Goal: Task Accomplishment & Management: Use online tool/utility

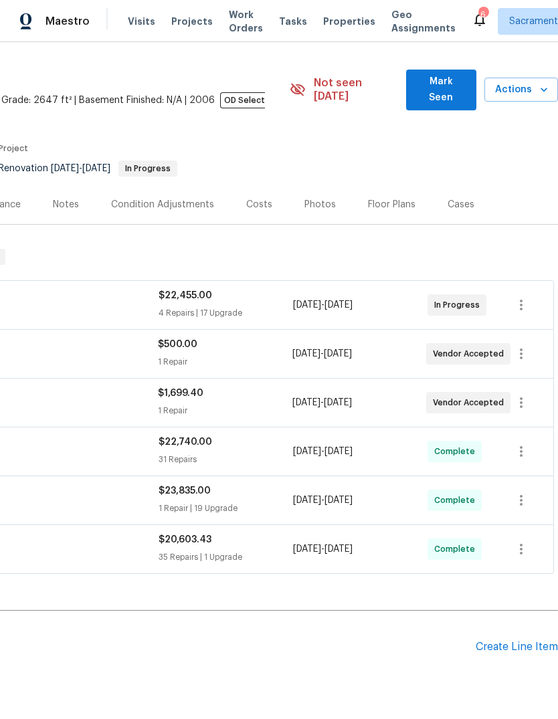
scroll to position [31, 198]
click at [471, 13] on icon at bounding box center [479, 19] width 16 height 16
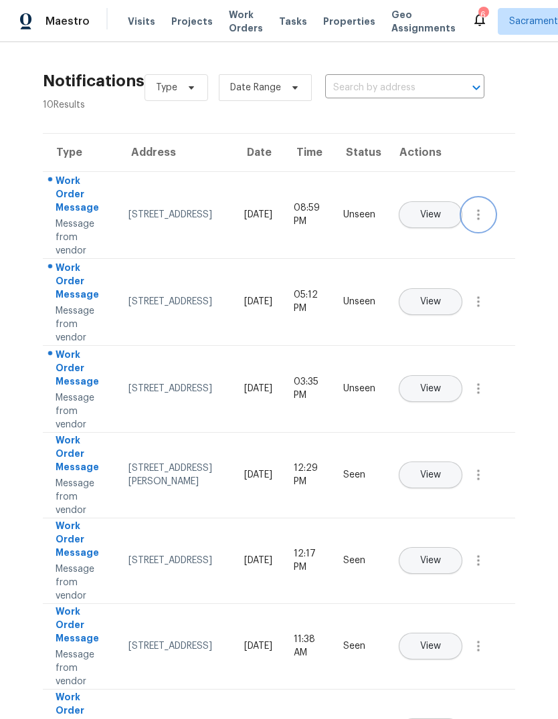
click at [473, 223] on icon "button" at bounding box center [478, 215] width 16 height 16
click at [429, 233] on div "Mark Seen" at bounding box center [402, 230] width 104 height 13
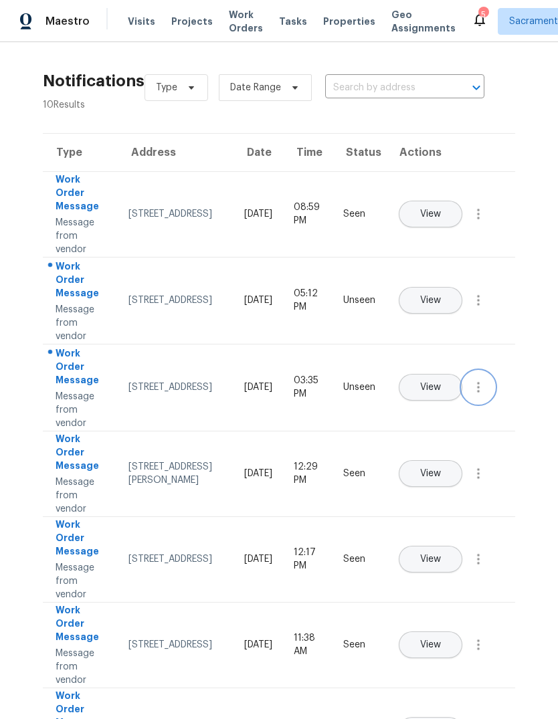
click at [479, 403] on button "button" at bounding box center [478, 387] width 32 height 32
click at [445, 399] on div "Mark Seen" at bounding box center [402, 403] width 104 height 13
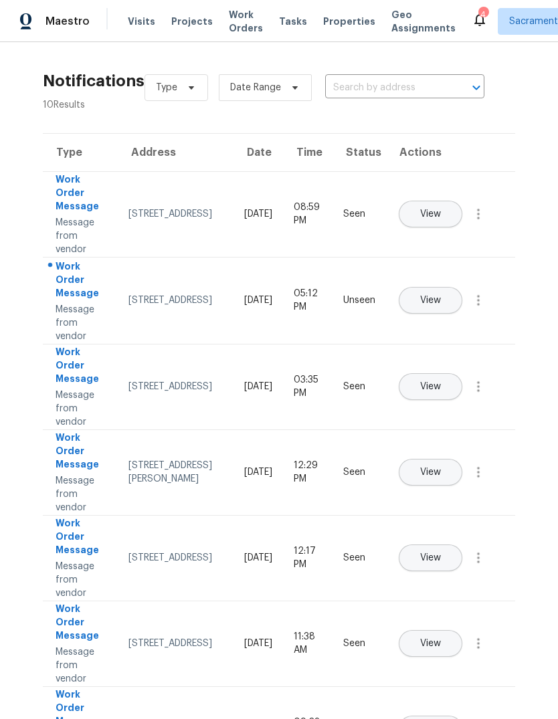
click at [441, 296] on span "View" at bounding box center [430, 301] width 21 height 10
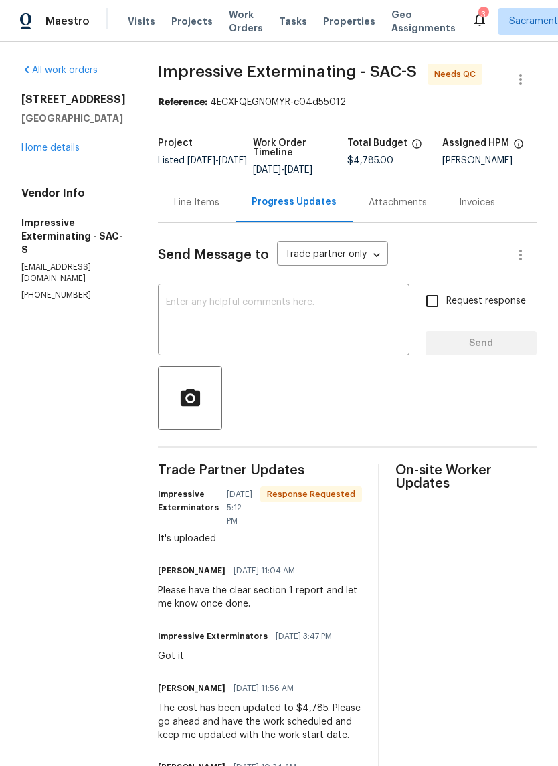
click at [48, 160] on div "All work orders 3023 Rosemont Dr Sacramento, CA 95826 Home details Vendor Info …" at bounding box center [73, 182] width 104 height 237
click at [31, 149] on link "Home details" at bounding box center [50, 147] width 58 height 9
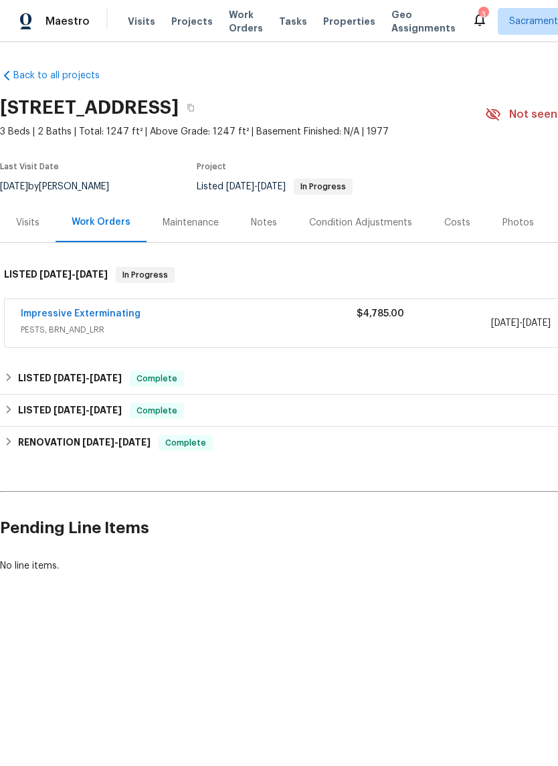
click at [62, 332] on span "PESTS, BRN_AND_LRR" at bounding box center [189, 329] width 336 height 13
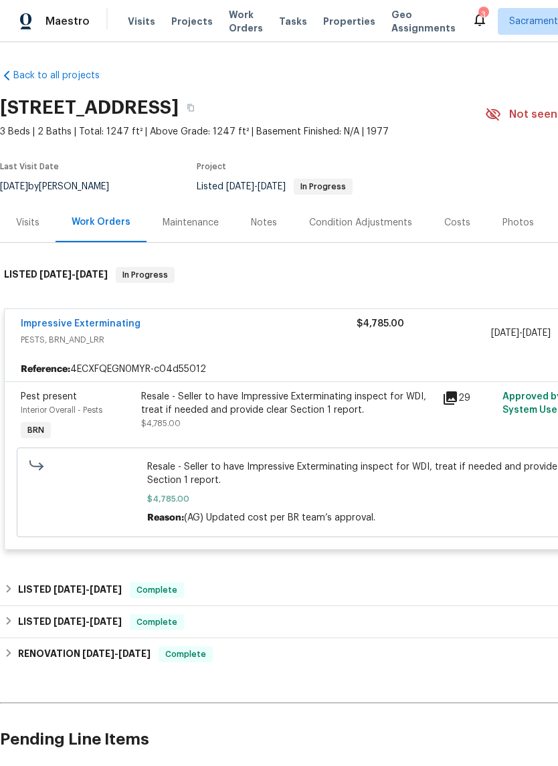
click at [453, 398] on icon at bounding box center [450, 398] width 16 height 16
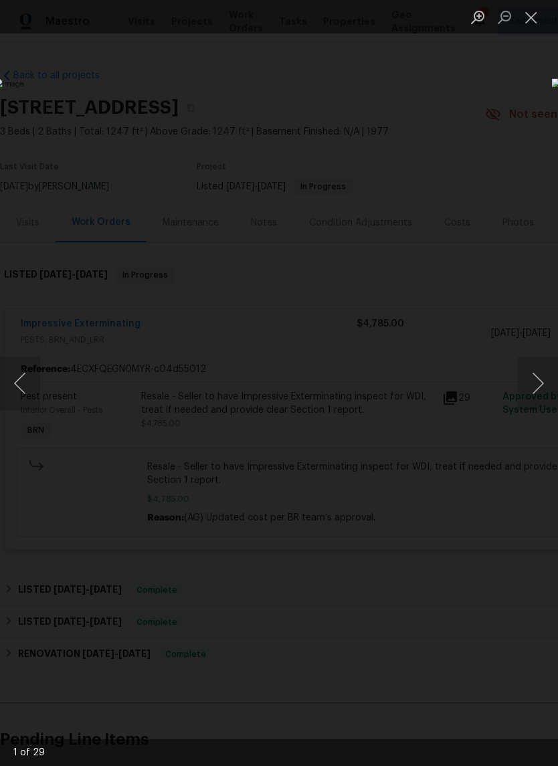
click at [534, 379] on button "Next image" at bounding box center [538, 382] width 40 height 53
click at [536, 379] on button "Next image" at bounding box center [538, 382] width 40 height 53
click at [537, 381] on button "Next image" at bounding box center [538, 382] width 40 height 53
click at [534, 380] on button "Next image" at bounding box center [538, 382] width 40 height 53
click at [534, 378] on button "Next image" at bounding box center [538, 382] width 40 height 53
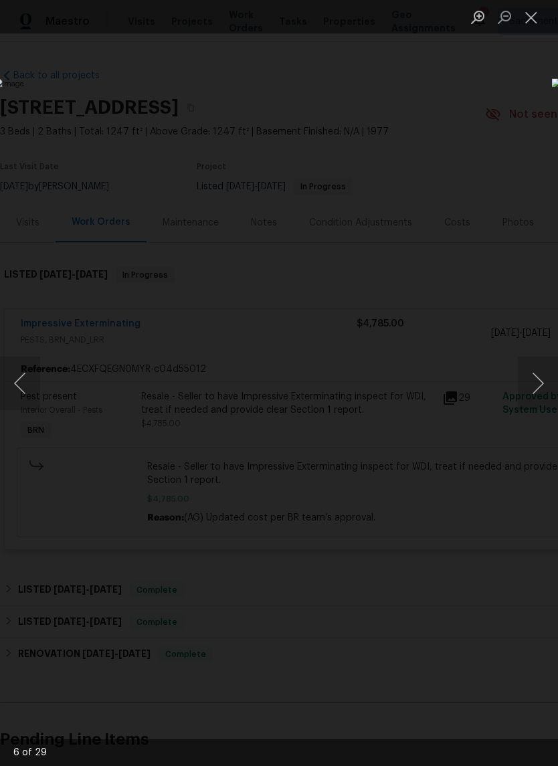
click at [538, 381] on button "Next image" at bounding box center [538, 382] width 40 height 53
click at [536, 382] on button "Next image" at bounding box center [538, 382] width 40 height 53
click at [538, 385] on button "Next image" at bounding box center [538, 382] width 40 height 53
click at [536, 387] on button "Next image" at bounding box center [538, 382] width 40 height 53
click at [537, 389] on button "Next image" at bounding box center [538, 382] width 40 height 53
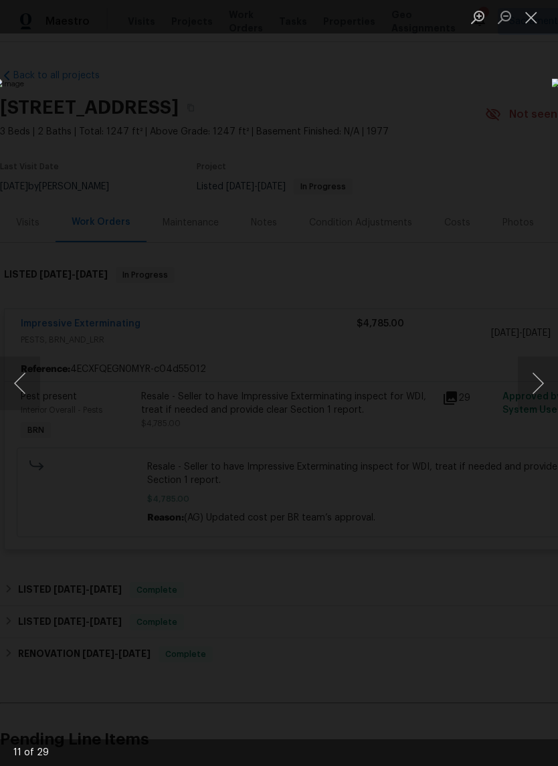
click at [535, 384] on button "Next image" at bounding box center [538, 382] width 40 height 53
click at [536, 387] on button "Next image" at bounding box center [538, 382] width 40 height 53
click at [536, 380] on button "Next image" at bounding box center [538, 382] width 40 height 53
click at [536, 384] on button "Next image" at bounding box center [538, 382] width 40 height 53
click at [538, 389] on button "Next image" at bounding box center [538, 382] width 40 height 53
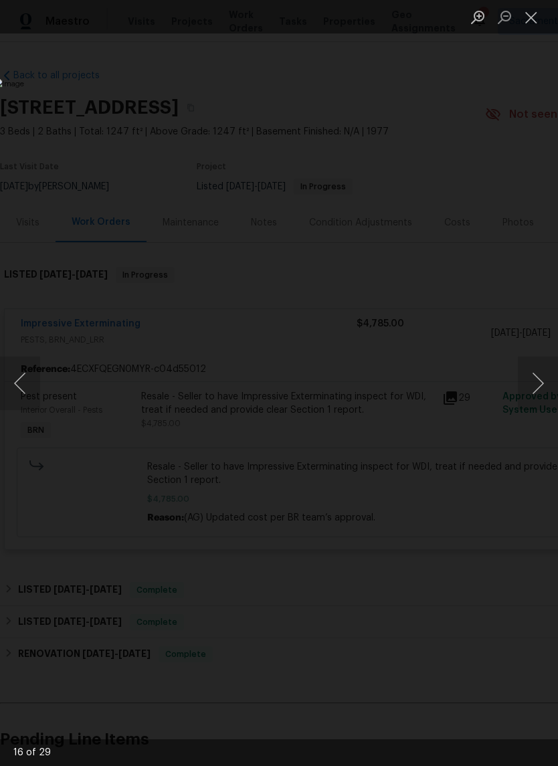
click at [538, 389] on button "Next image" at bounding box center [538, 382] width 40 height 53
click at [537, 389] on button "Next image" at bounding box center [538, 382] width 40 height 53
click at [537, 388] on button "Next image" at bounding box center [538, 382] width 40 height 53
click at [536, 385] on button "Next image" at bounding box center [538, 382] width 40 height 53
click at [532, 384] on button "Next image" at bounding box center [538, 382] width 40 height 53
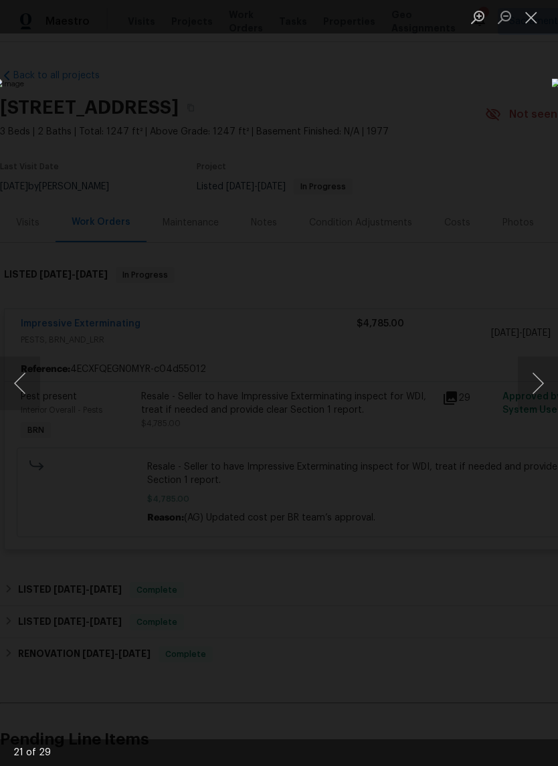
click at [534, 383] on button "Next image" at bounding box center [538, 382] width 40 height 53
click at [535, 389] on button "Next image" at bounding box center [538, 382] width 40 height 53
click at [533, 388] on button "Next image" at bounding box center [538, 382] width 40 height 53
click at [534, 391] on button "Next image" at bounding box center [538, 382] width 40 height 53
click at [533, 384] on button "Next image" at bounding box center [538, 382] width 40 height 53
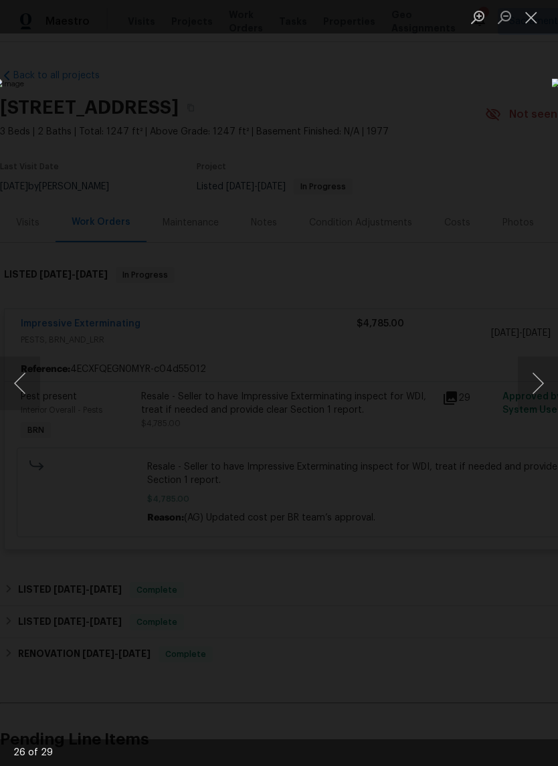
click at [540, 13] on button "Close lightbox" at bounding box center [531, 16] width 27 height 23
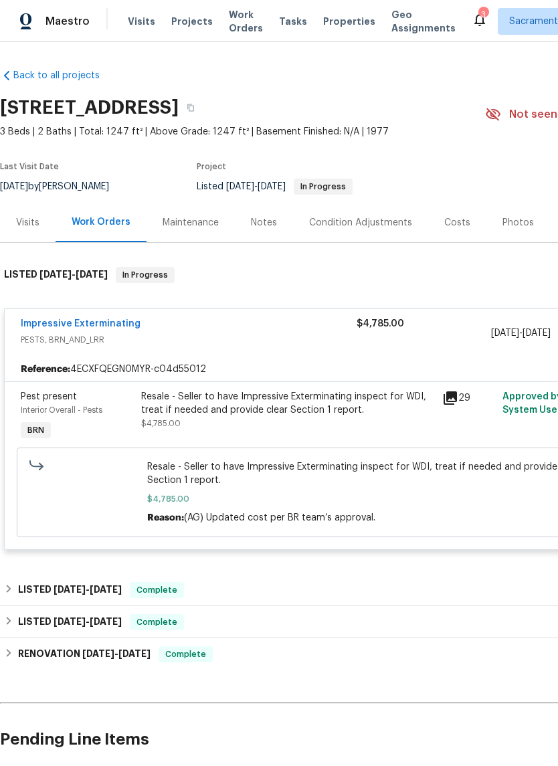
click at [53, 328] on link "Impressive Exterminating" at bounding box center [81, 323] width 120 height 9
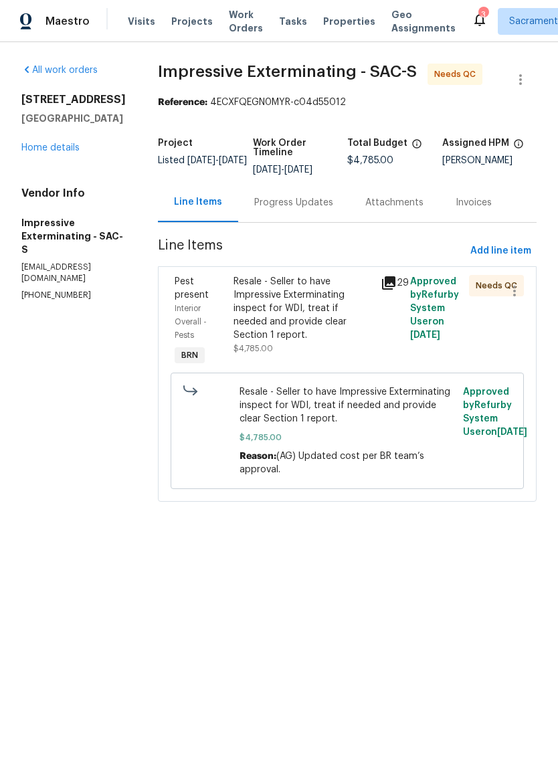
click at [47, 152] on link "Home details" at bounding box center [50, 147] width 58 height 9
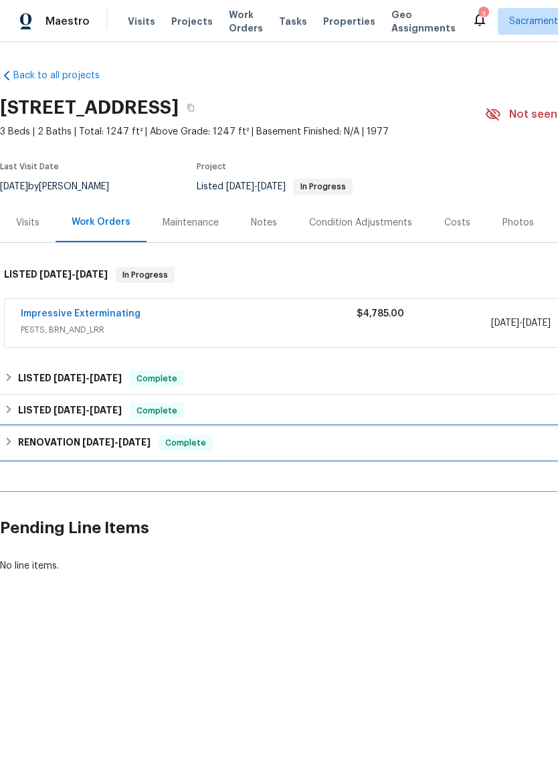
click at [43, 447] on h6 "RENOVATION 4/15/25 - 4/25/25" at bounding box center [84, 443] width 132 height 16
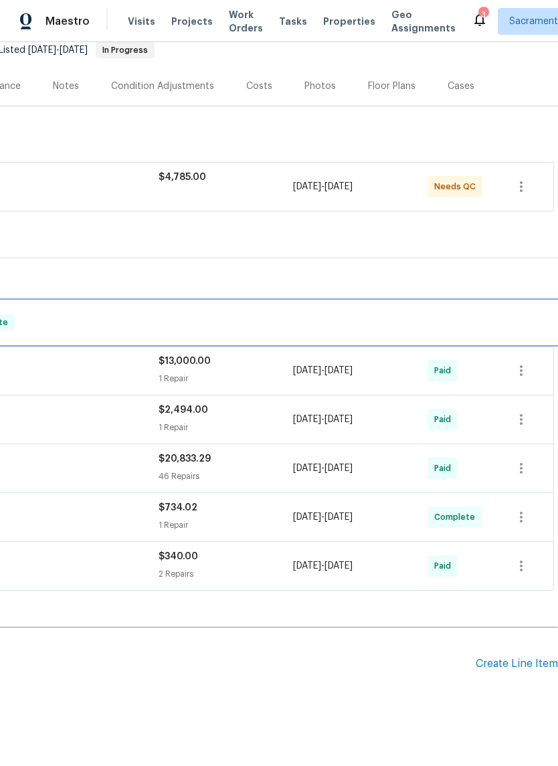
scroll to position [136, 198]
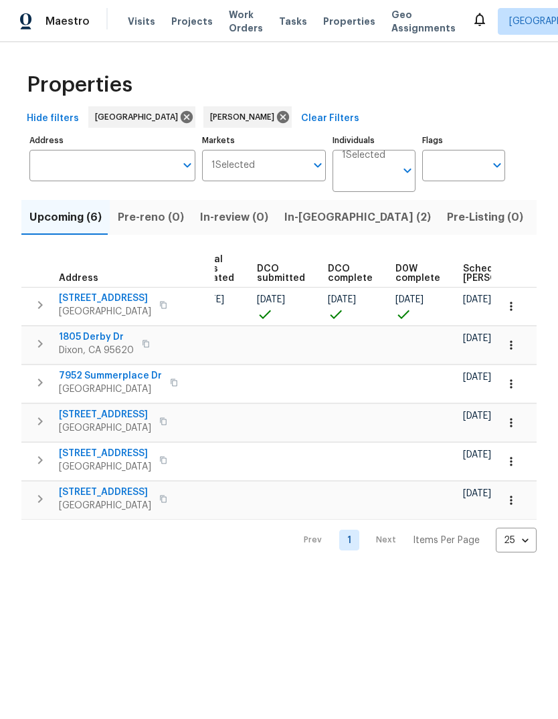
scroll to position [0, 203]
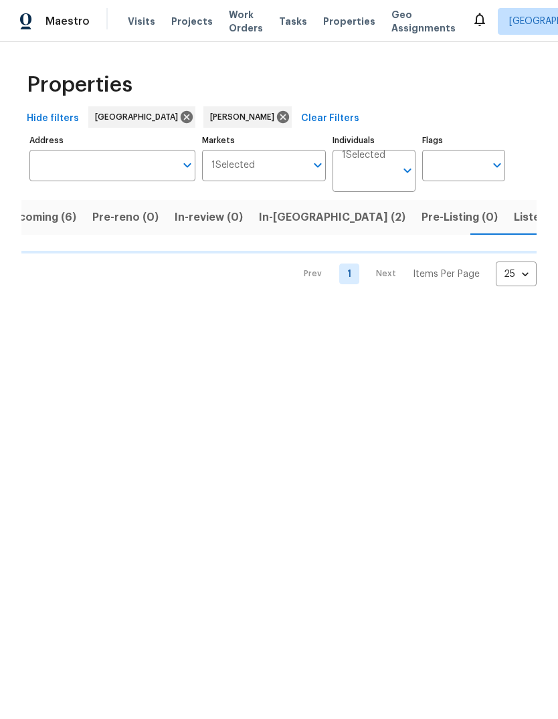
scroll to position [0, 25]
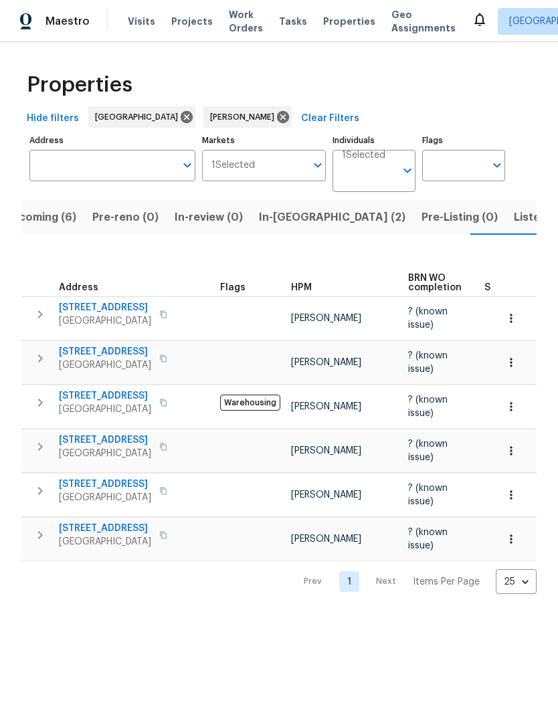
click at [514, 224] on span "Listed (15)" at bounding box center [541, 217] width 55 height 19
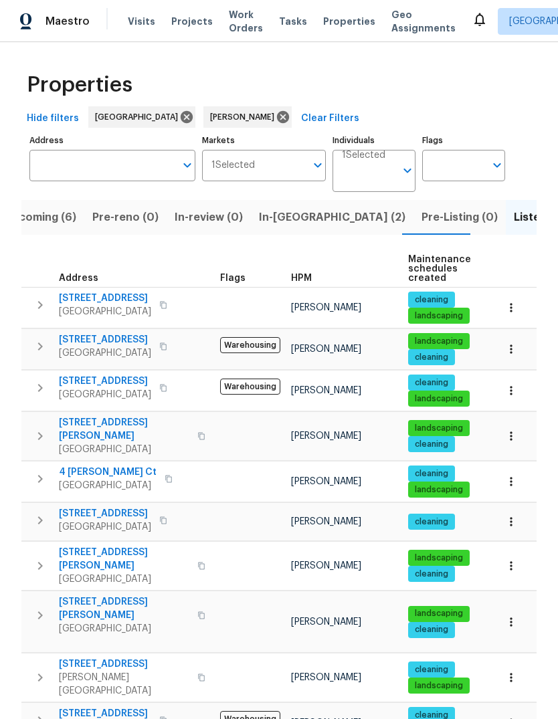
click at [29, 389] on button "button" at bounding box center [40, 387] width 27 height 27
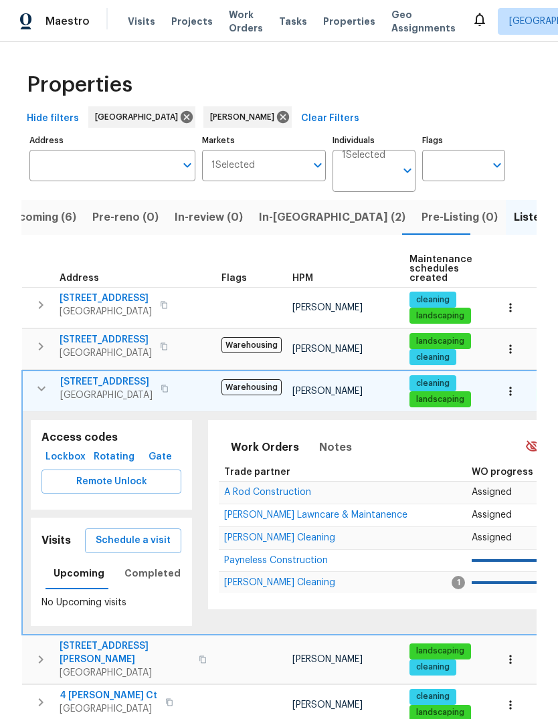
click at [107, 550] on button "Schedule a visit" at bounding box center [133, 540] width 96 height 25
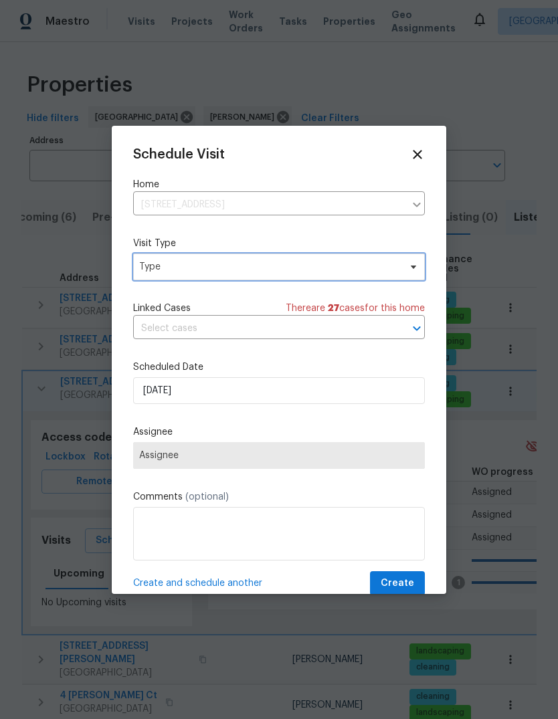
click at [380, 275] on span "Type" at bounding box center [279, 266] width 292 height 27
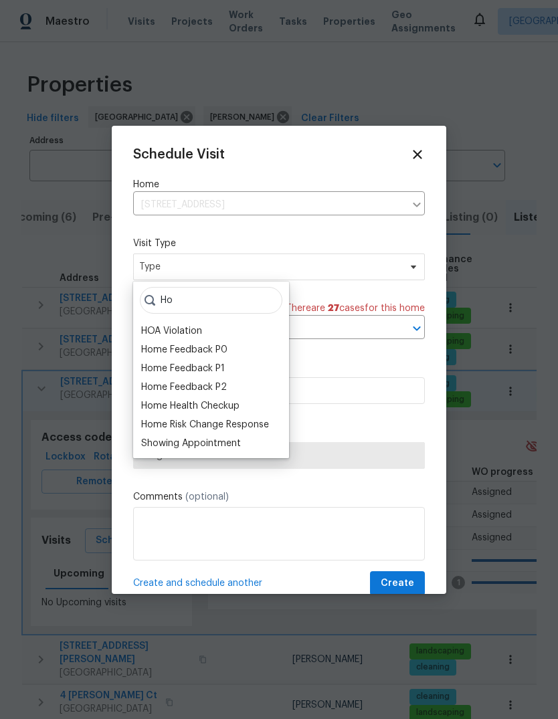
type input "Ho"
click at [239, 408] on div "Home Health Checkup" at bounding box center [190, 405] width 98 height 13
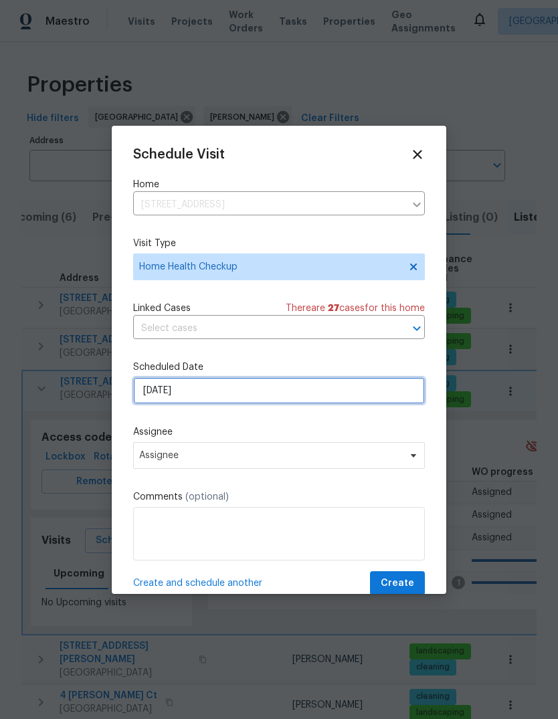
click at [386, 398] on input "8/13/2025" at bounding box center [279, 390] width 292 height 27
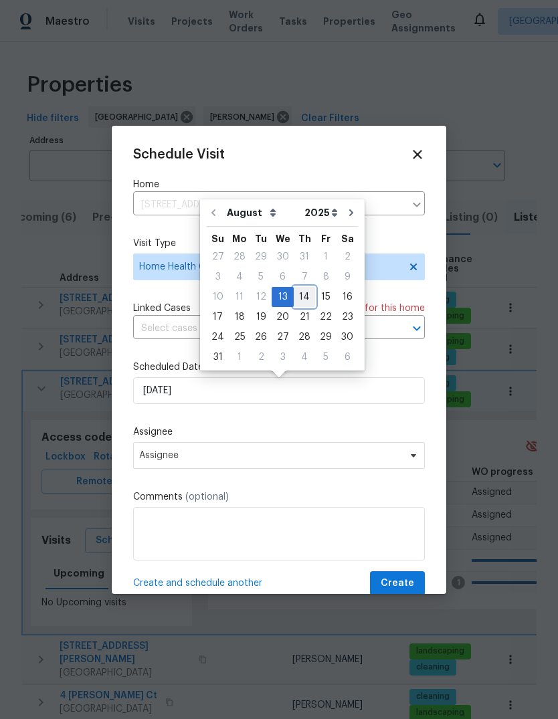
click at [303, 297] on div "14" at bounding box center [304, 297] width 21 height 19
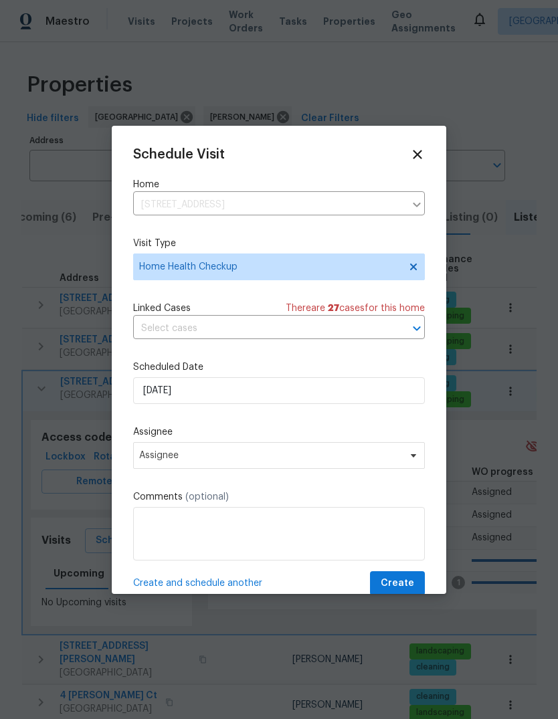
type input "8/14/2025"
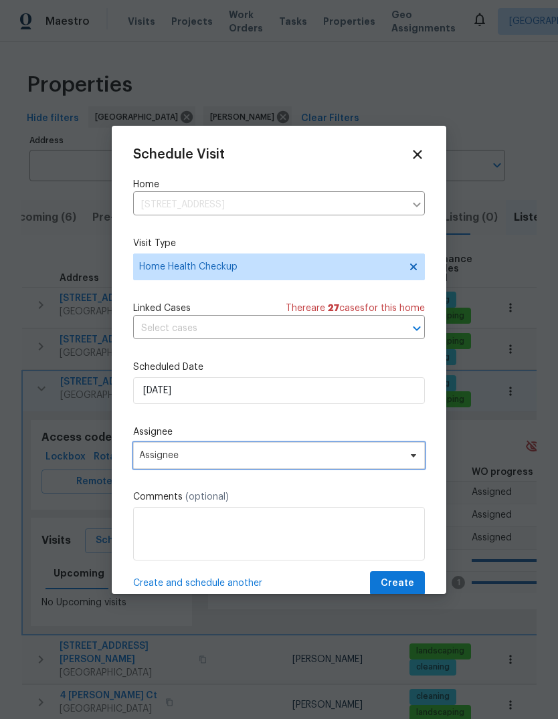
click at [415, 469] on span "Assignee" at bounding box center [279, 455] width 292 height 27
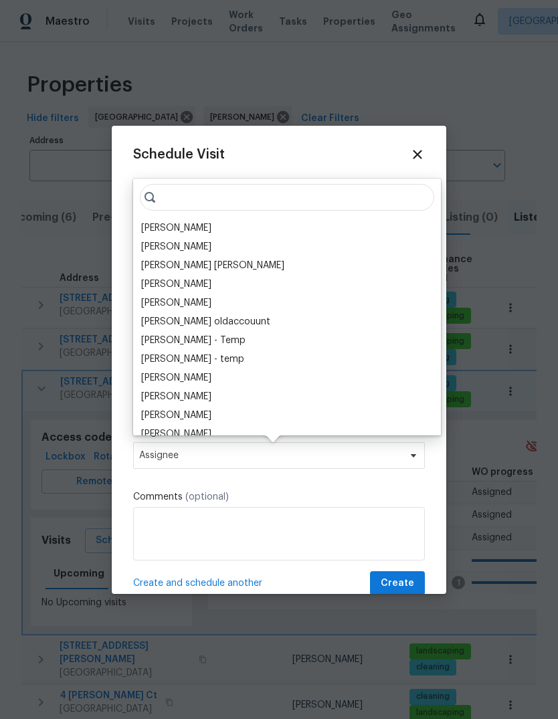
click at [225, 227] on div "[PERSON_NAME]" at bounding box center [287, 228] width 300 height 19
click at [156, 227] on div "[PERSON_NAME]" at bounding box center [176, 227] width 70 height 13
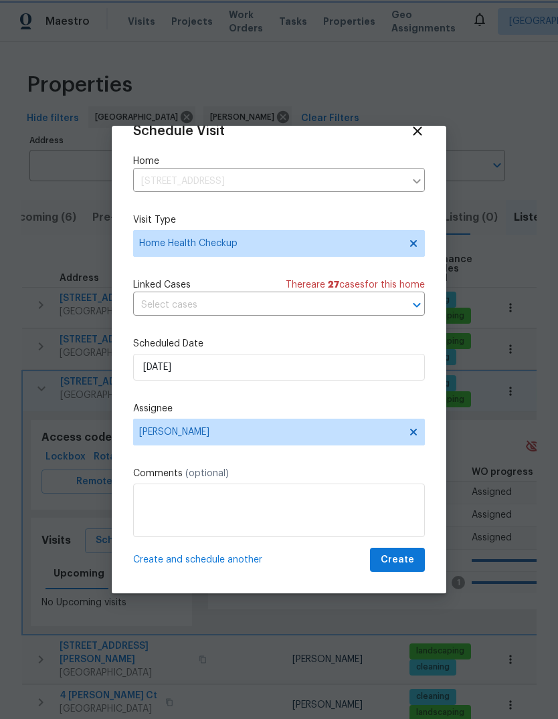
scroll to position [26, 0]
click at [408, 559] on span "Create" at bounding box center [396, 560] width 33 height 17
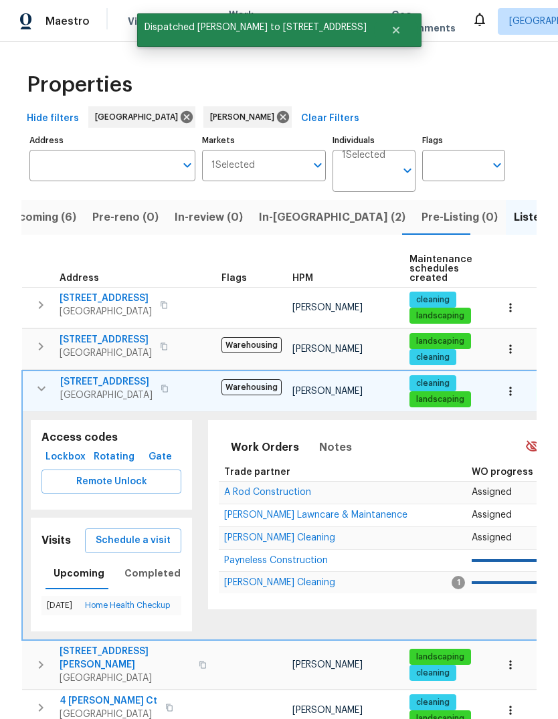
click at [40, 387] on icon "button" at bounding box center [41, 388] width 16 height 16
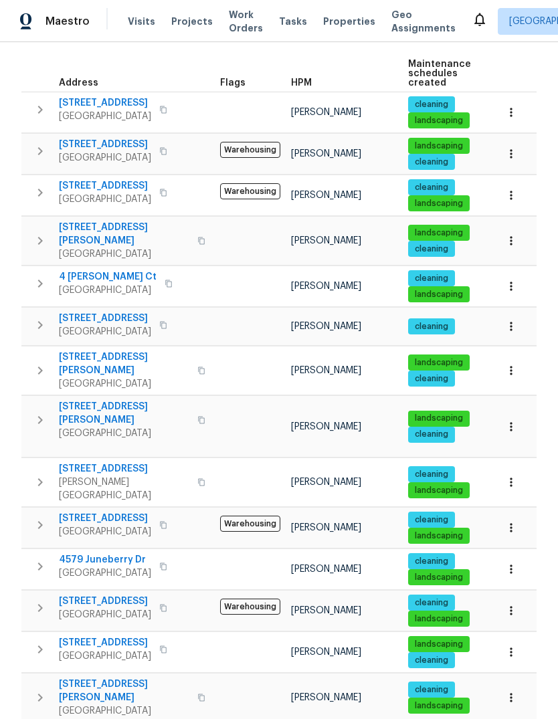
scroll to position [195, 0]
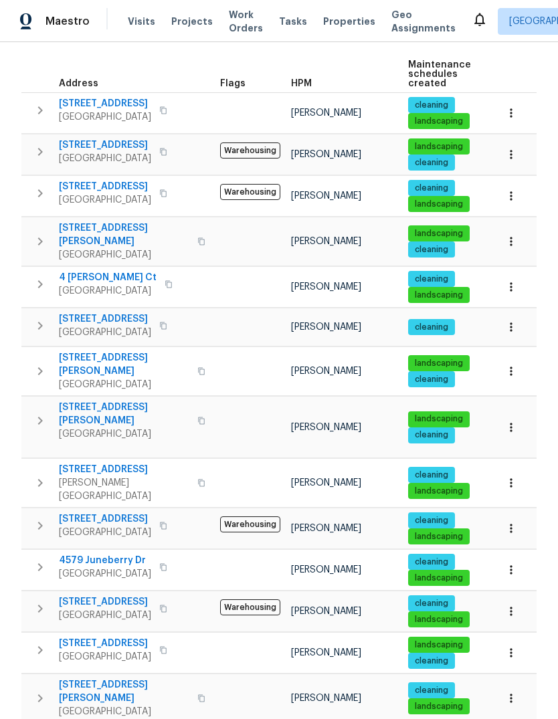
click at [37, 518] on icon "button" at bounding box center [40, 526] width 16 height 16
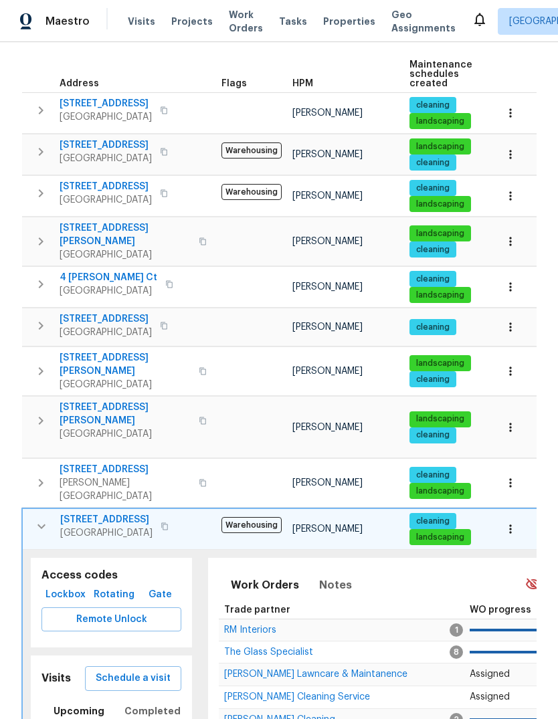
click at [160, 670] on span "Schedule a visit" at bounding box center [133, 678] width 75 height 17
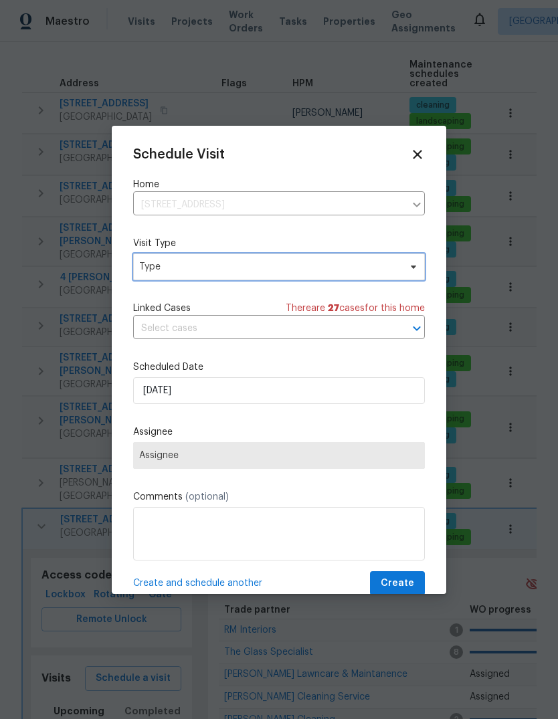
click at [344, 276] on span "Type" at bounding box center [279, 266] width 292 height 27
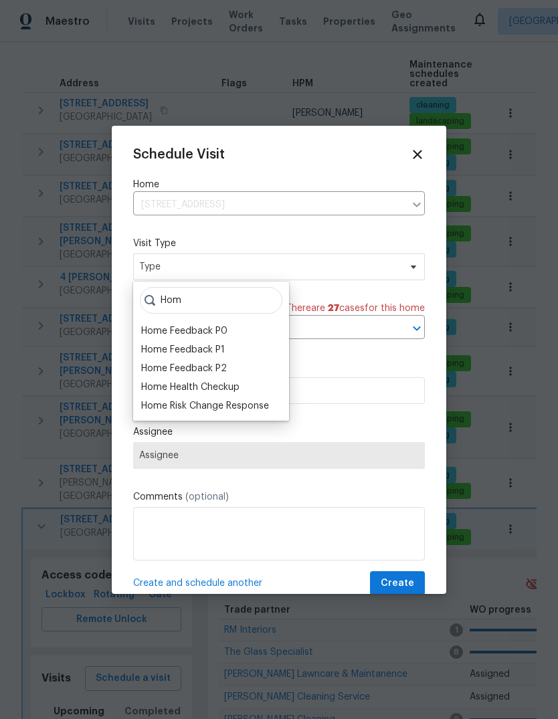
type input "Hom"
click at [251, 387] on div "Home Health Checkup" at bounding box center [211, 387] width 148 height 19
click at [159, 388] on div "Home Health Checkup" at bounding box center [190, 386] width 98 height 13
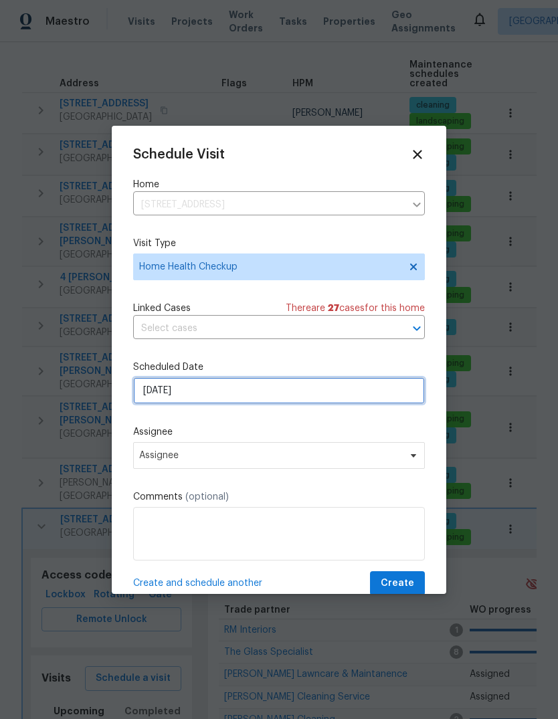
click at [397, 402] on input "8/13/2025" at bounding box center [279, 390] width 292 height 27
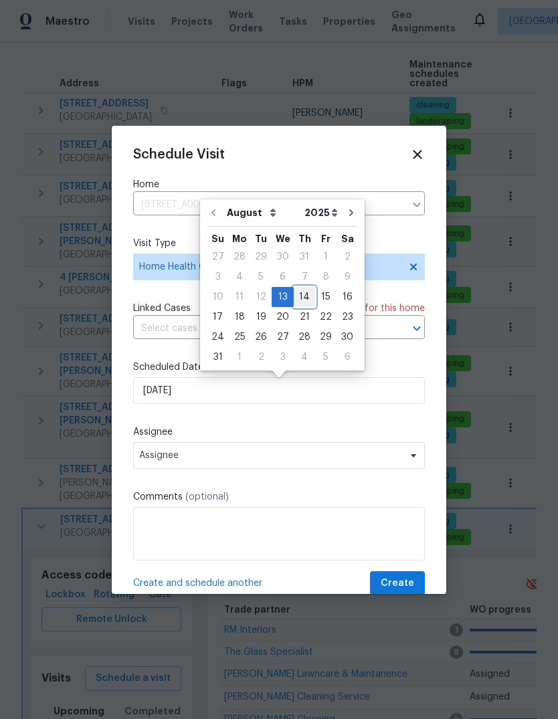
click at [298, 301] on div "14" at bounding box center [304, 297] width 21 height 19
type input "8/14/2025"
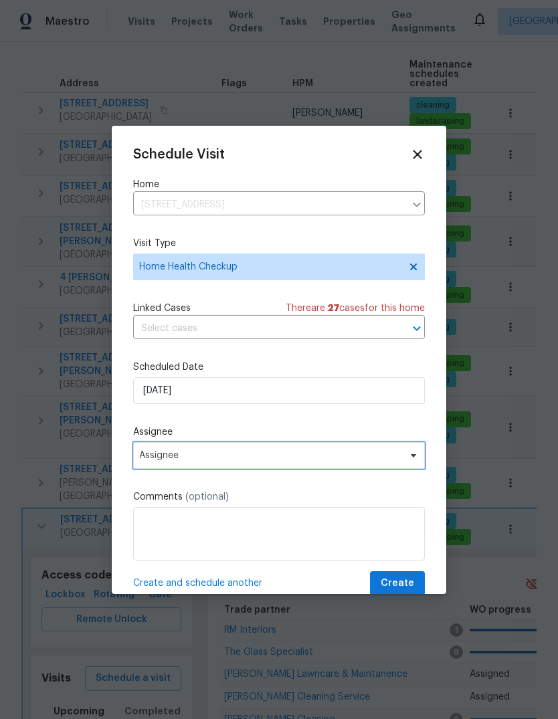
click at [416, 468] on span "Assignee" at bounding box center [279, 455] width 292 height 27
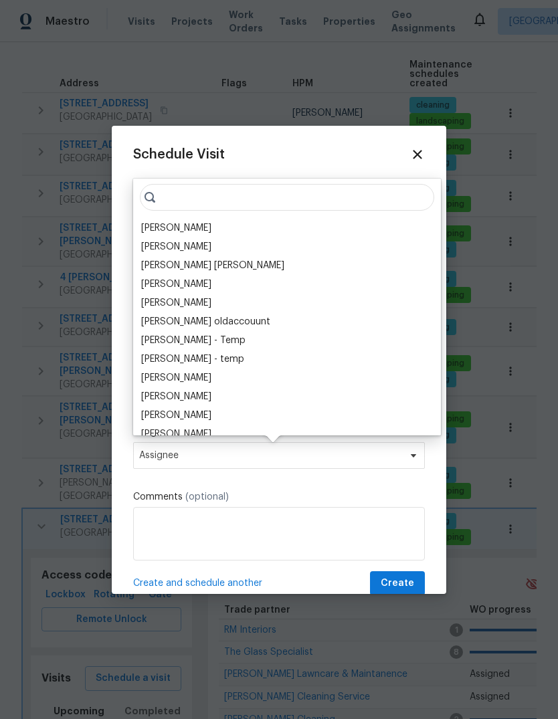
click at [163, 231] on div "[PERSON_NAME]" at bounding box center [176, 227] width 70 height 13
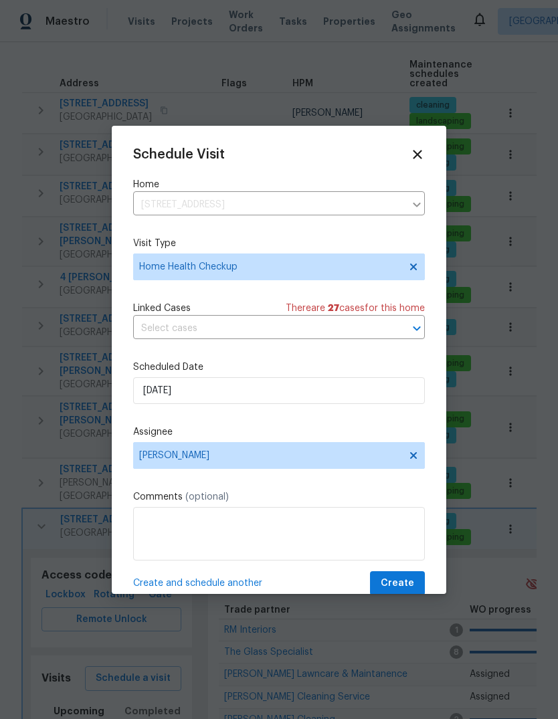
click at [403, 586] on span "Create" at bounding box center [396, 583] width 33 height 17
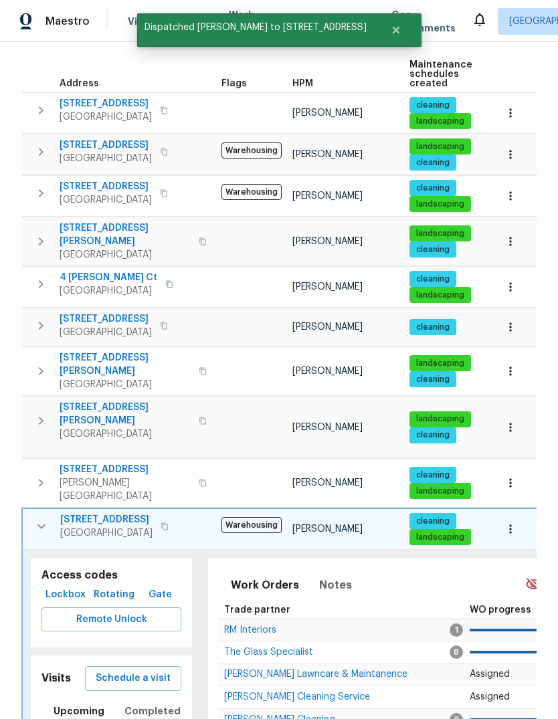
click at [38, 518] on icon "button" at bounding box center [41, 526] width 16 height 16
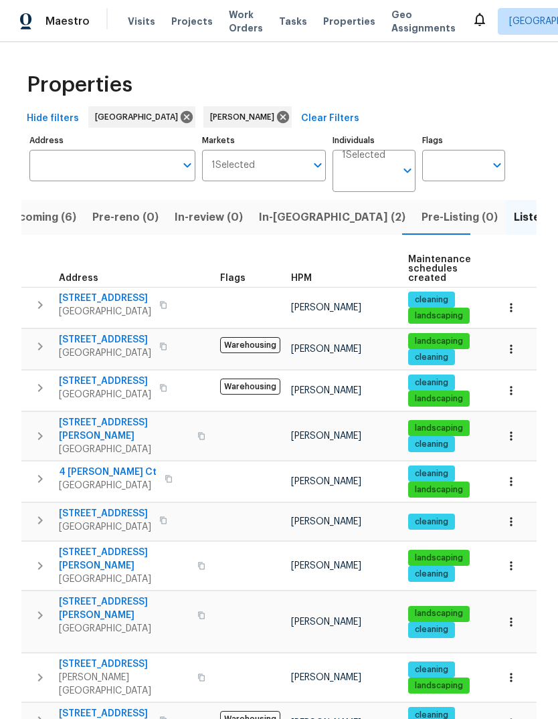
scroll to position [0, 0]
click at [40, 301] on icon "button" at bounding box center [40, 305] width 5 height 8
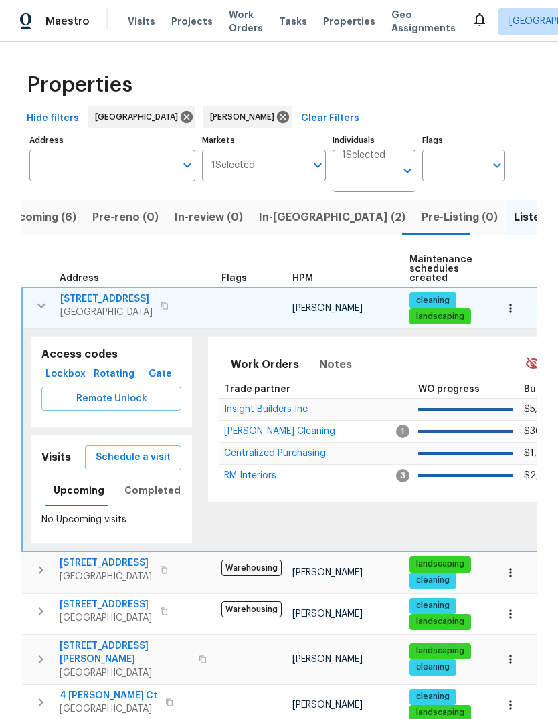
click at [112, 449] on span "Schedule a visit" at bounding box center [133, 457] width 75 height 17
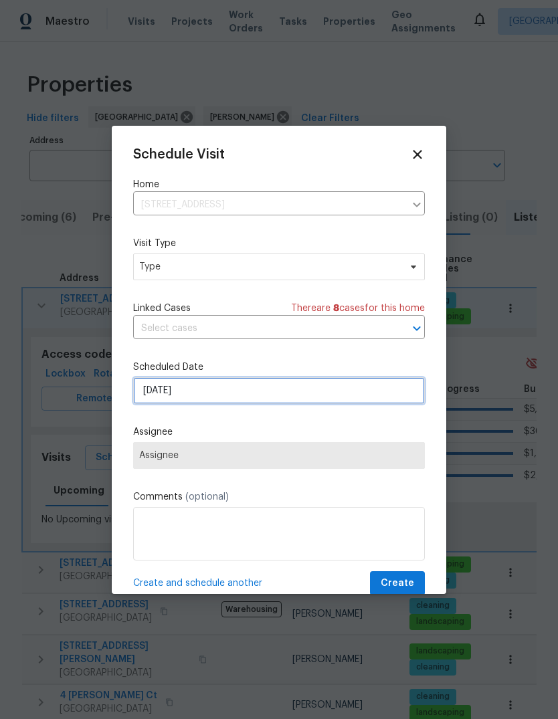
click at [362, 394] on input "8/13/2025" at bounding box center [279, 390] width 292 height 27
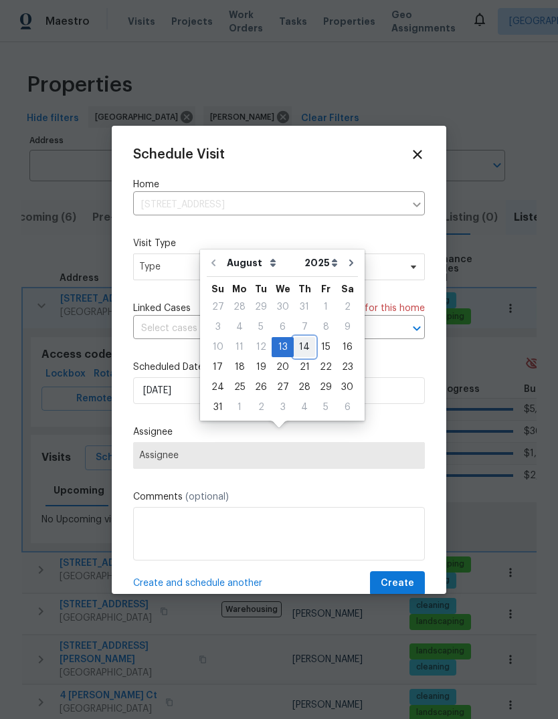
click at [304, 338] on div "14" at bounding box center [304, 347] width 21 height 19
type input "8/14/2025"
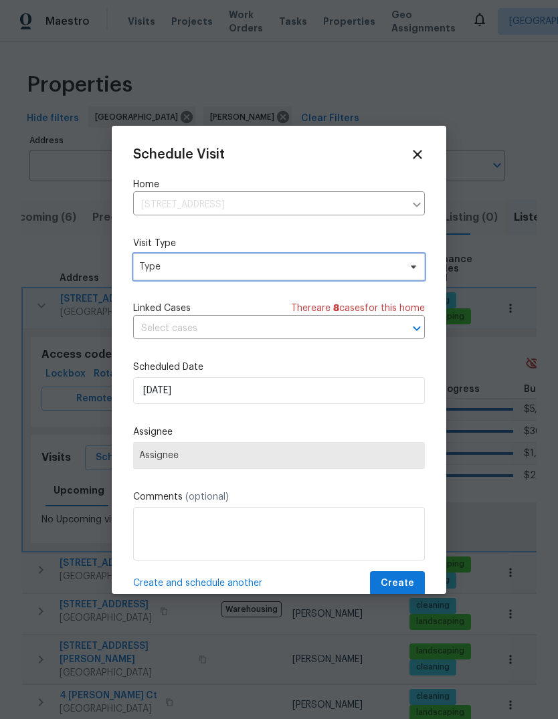
click at [394, 267] on span "Type" at bounding box center [269, 266] width 260 height 13
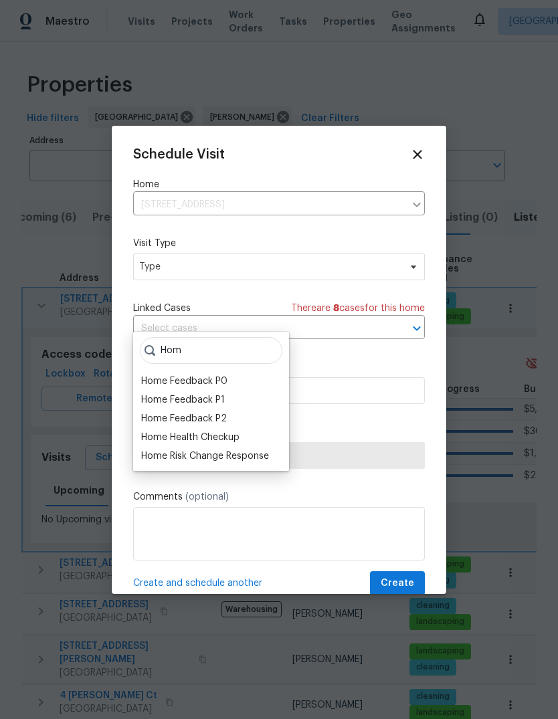
type input "Hom"
click at [246, 428] on div "Home Health Checkup" at bounding box center [211, 437] width 148 height 19
click at [155, 431] on div "Home Health Checkup" at bounding box center [190, 437] width 98 height 13
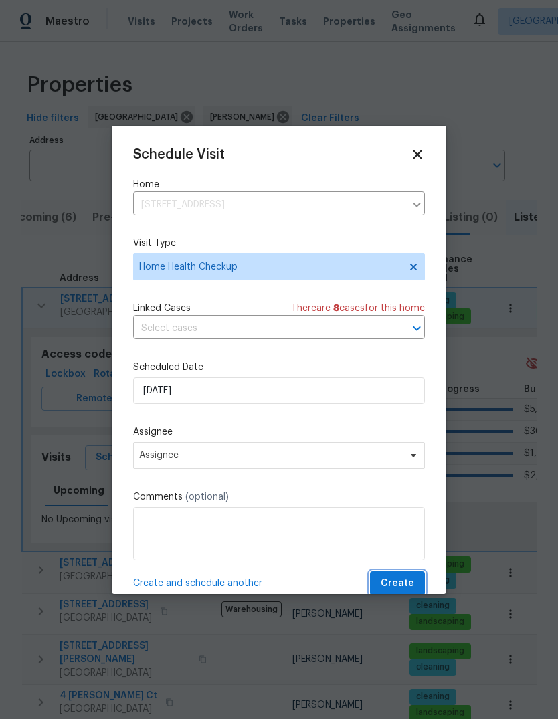
click at [413, 582] on span "Create" at bounding box center [396, 583] width 33 height 17
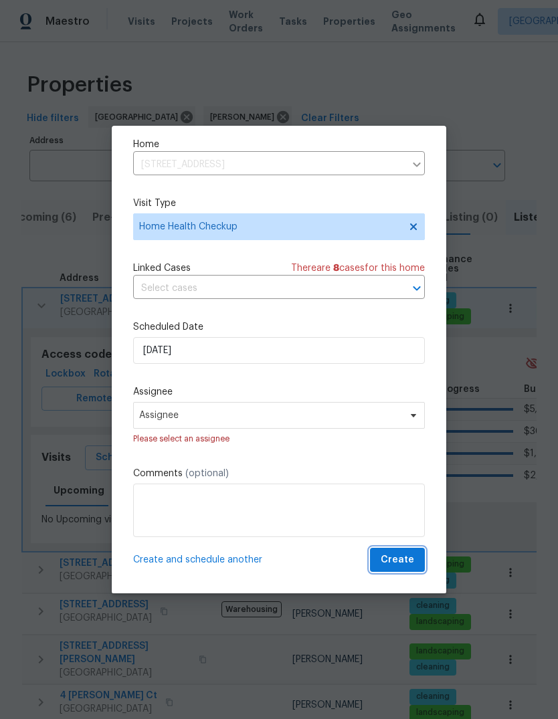
scroll to position [43, 0]
click at [403, 568] on span "Create" at bounding box center [396, 560] width 33 height 17
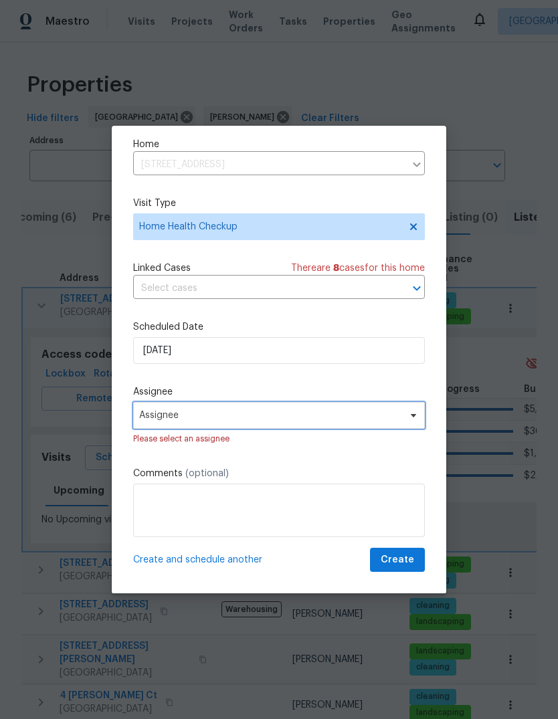
click at [402, 419] on span "Assignee" at bounding box center [279, 415] width 292 height 27
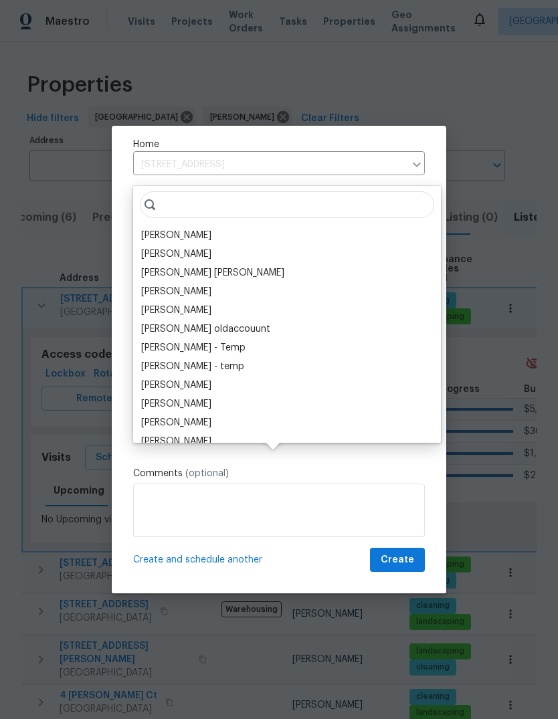
click at [211, 229] on div "[PERSON_NAME]" at bounding box center [176, 235] width 70 height 13
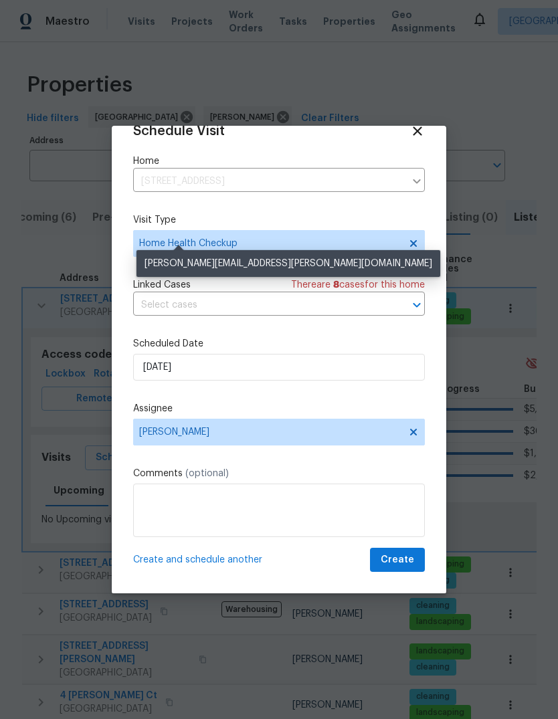
scroll to position [26, 0]
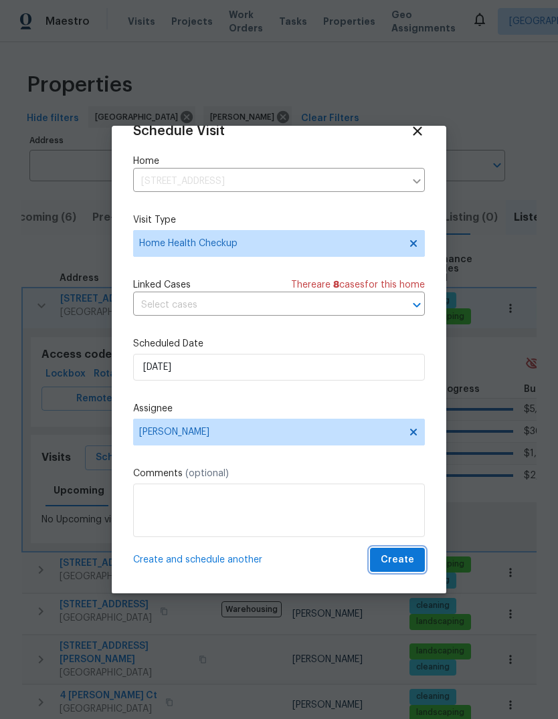
click at [409, 562] on span "Create" at bounding box center [396, 560] width 33 height 17
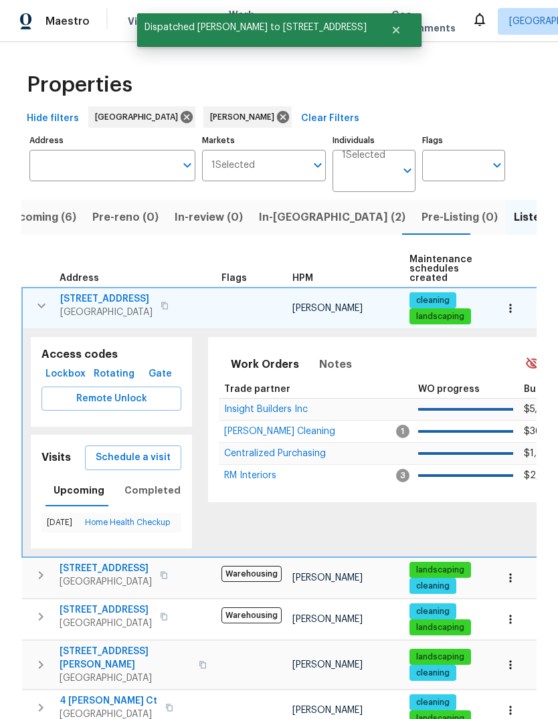
click at [44, 298] on icon "button" at bounding box center [41, 306] width 16 height 16
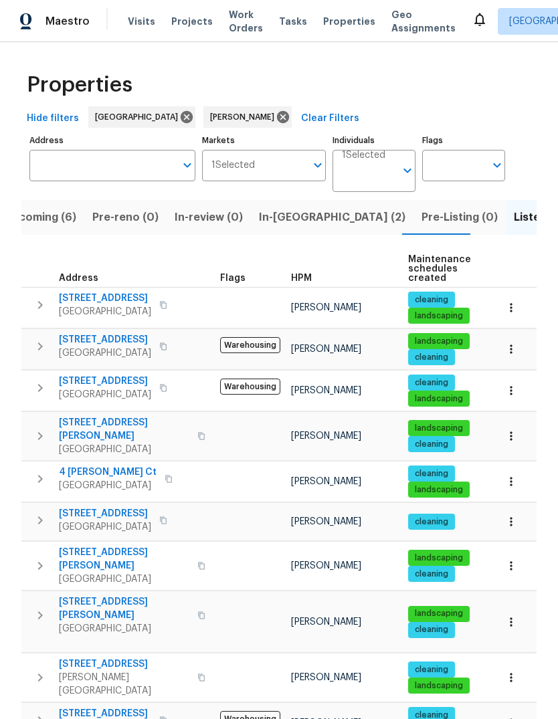
click at [290, 208] on span "In-reno (2)" at bounding box center [332, 217] width 146 height 19
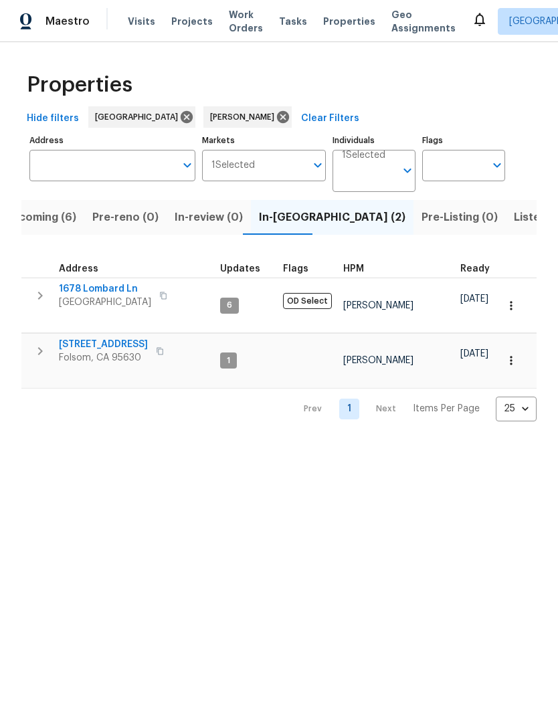
click at [36, 223] on span "Upcoming (6)" at bounding box center [40, 217] width 72 height 19
